Goal: Check status: Verify the current state of an ongoing process or item

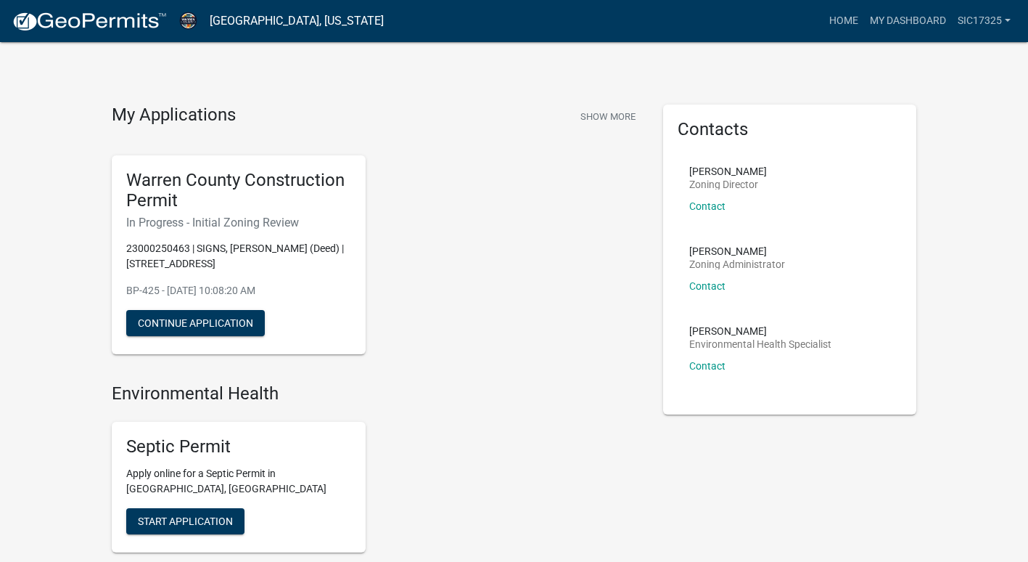
drag, startPoint x: 323, startPoint y: 224, endPoint x: 105, endPoint y: 226, distance: 217.6
click at [105, 226] on div "Warren County Construction Permit In Progress - Initial Zoning Review 230002504…" at bounding box center [239, 255] width 276 height 223
drag, startPoint x: 105, startPoint y: 226, endPoint x: 84, endPoint y: 254, distance: 35.3
click at [84, 254] on div "My Applications Show More Warren County Construction Permit In Progress - Initi…" at bounding box center [514, 562] width 1028 height 1124
drag, startPoint x: 123, startPoint y: 248, endPoint x: 257, endPoint y: 273, distance: 136.5
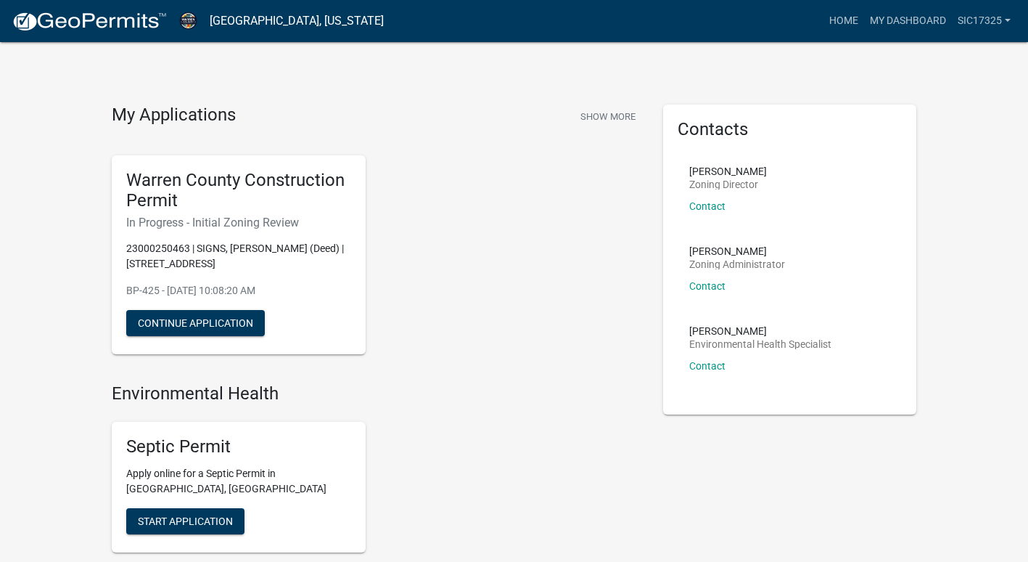
click at [257, 273] on div "Warren County Construction Permit In Progress - Initial Zoning Review 230002504…" at bounding box center [239, 255] width 254 height 200
click at [476, 297] on div "Warren County Construction Permit In Progress - Initial Zoning Review 230002504…" at bounding box center [376, 255] width 551 height 223
click at [625, 110] on button "Show More" at bounding box center [608, 116] width 67 height 24
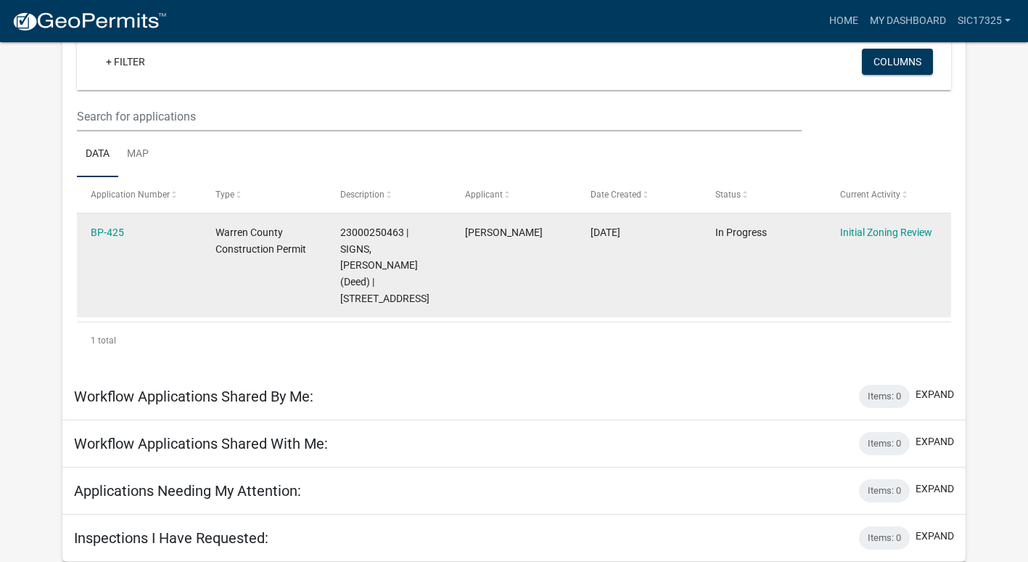
scroll to position [128, 0]
